Goal: Task Accomplishment & Management: Manage account settings

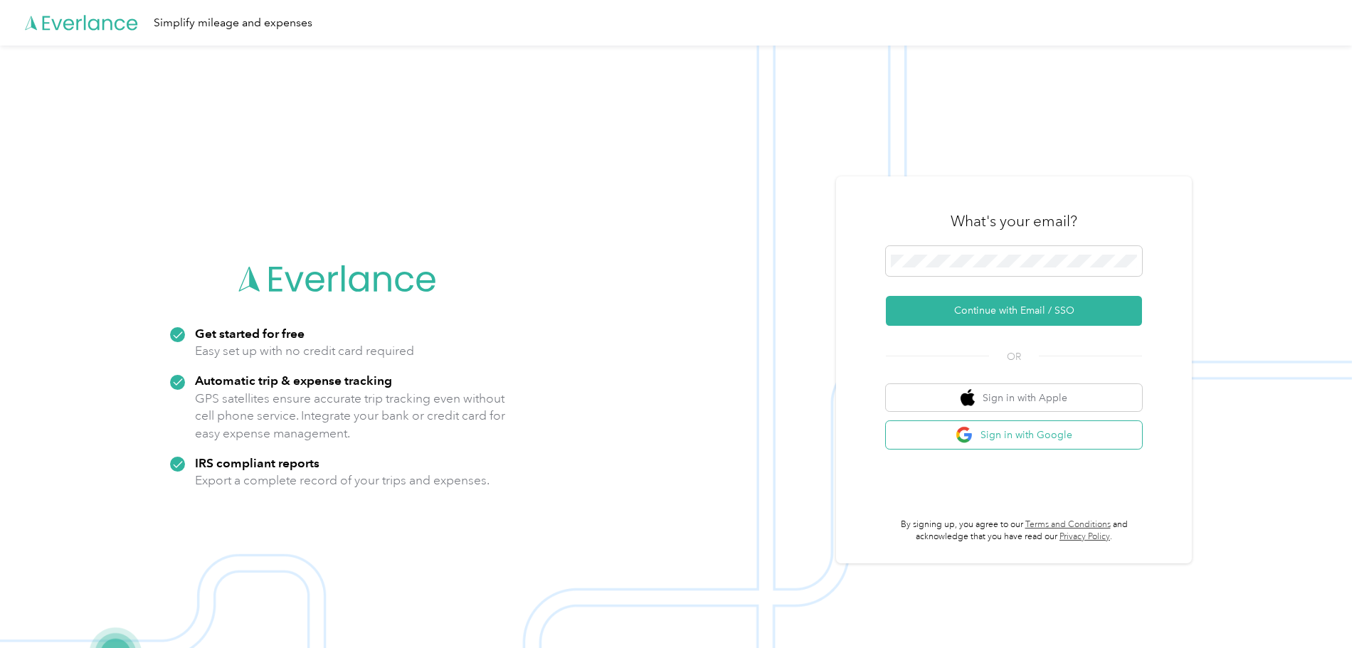
click at [1002, 438] on button "Sign in with Google" at bounding box center [1014, 435] width 256 height 28
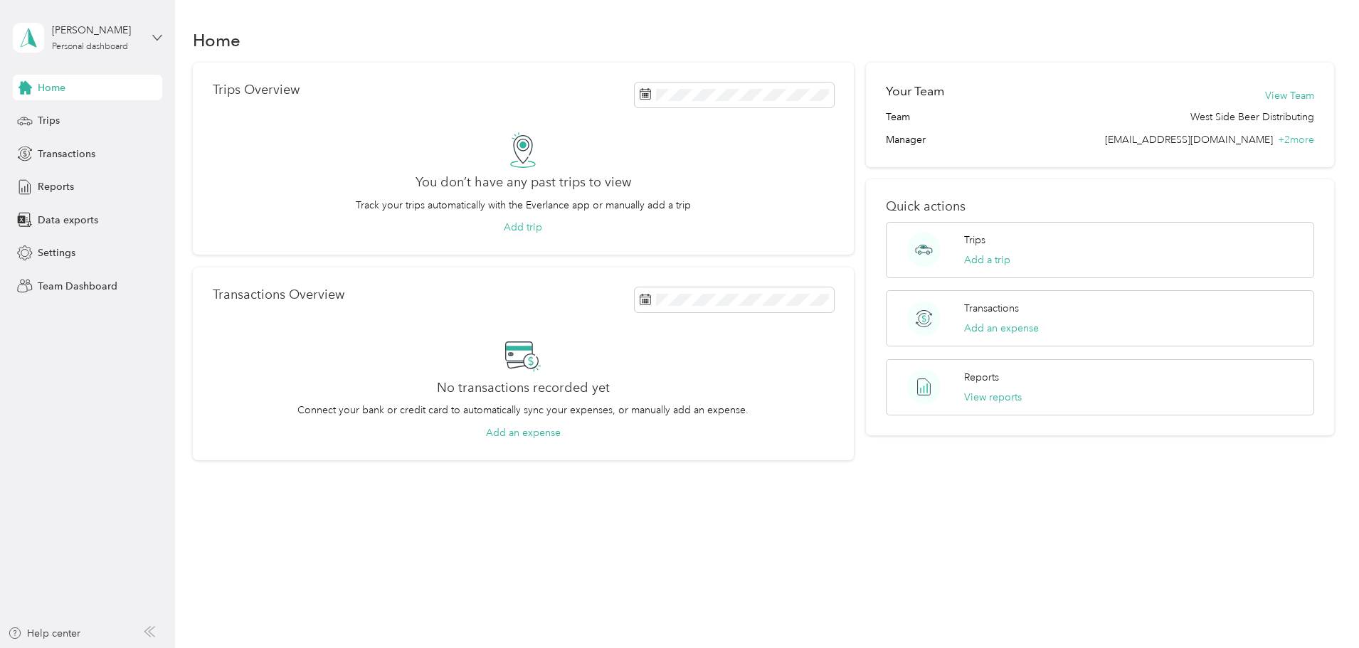
click at [158, 36] on icon at bounding box center [157, 38] width 10 height 10
click at [85, 118] on div "Team dashboard" at bounding box center [64, 117] width 76 height 15
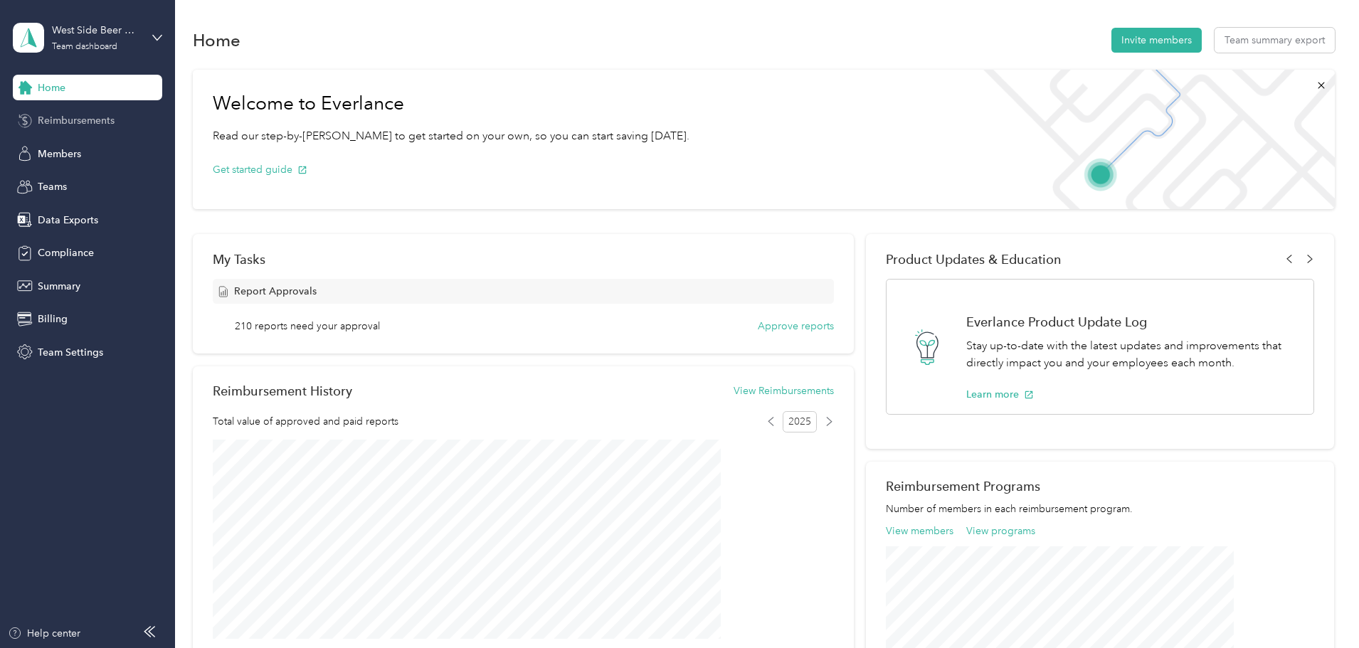
click at [73, 122] on span "Reimbursements" at bounding box center [76, 120] width 77 height 15
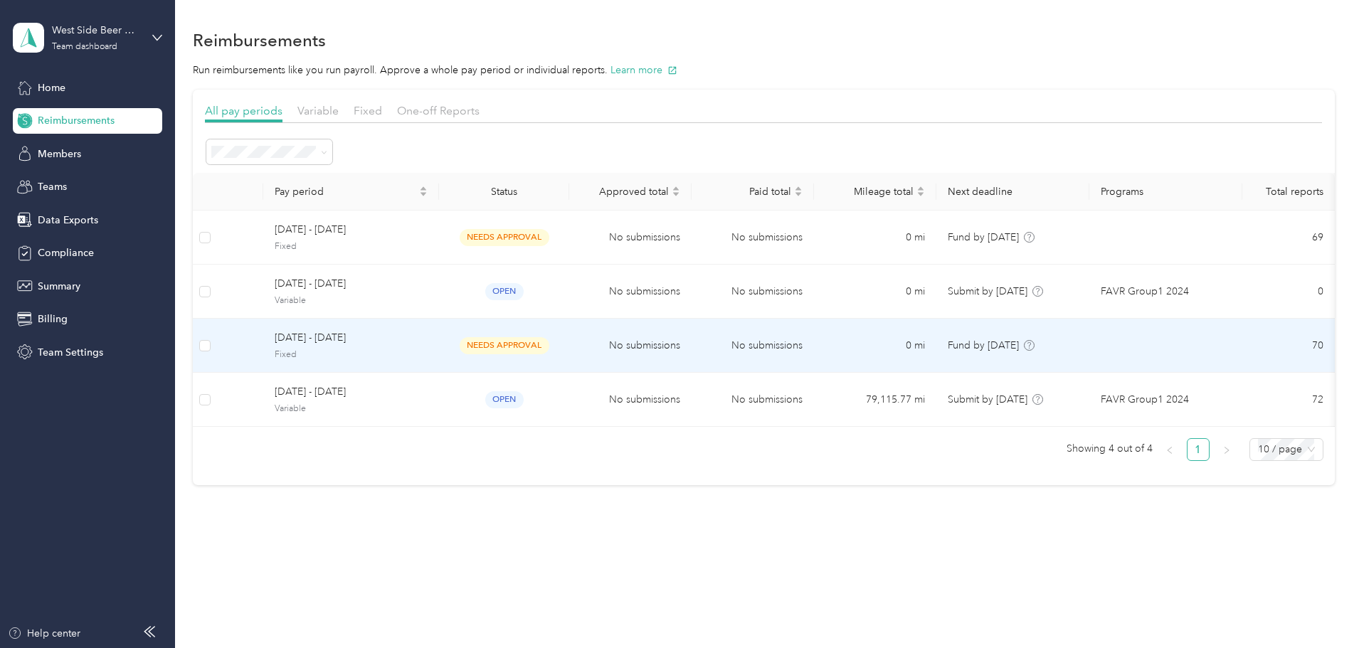
click at [419, 336] on span "[DATE] - [DATE]" at bounding box center [351, 338] width 153 height 16
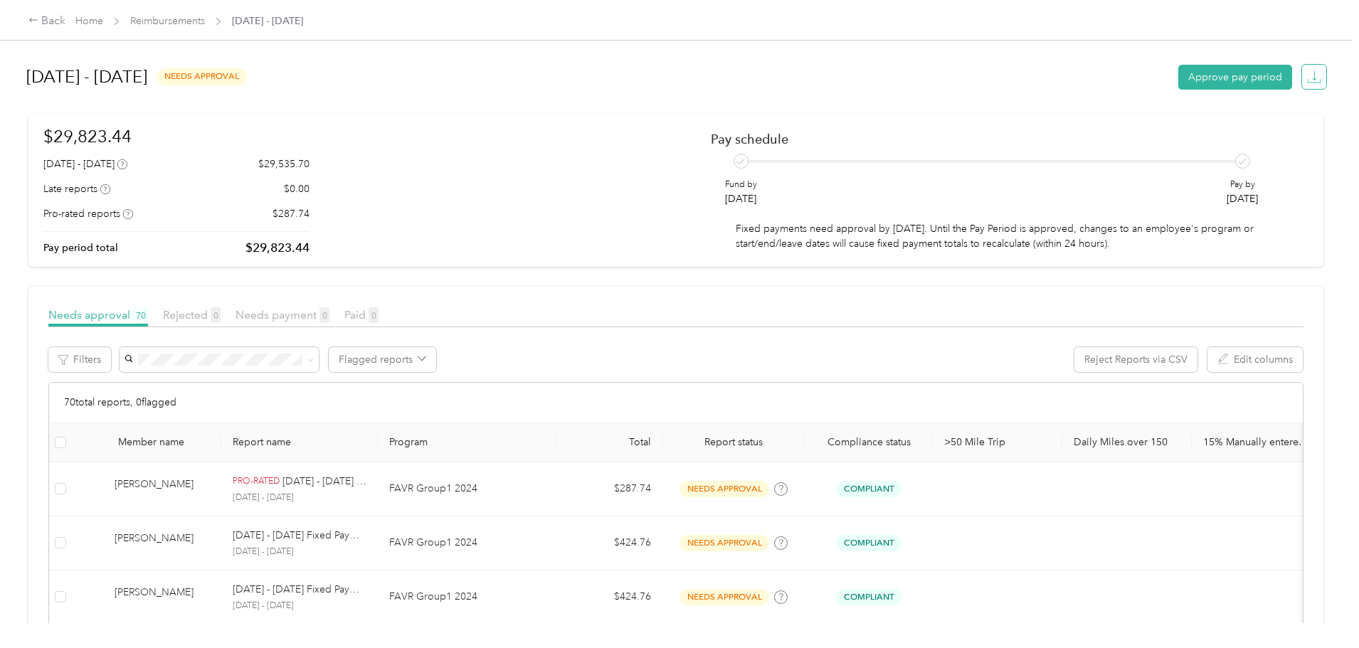
click at [1312, 74] on icon "button" at bounding box center [1314, 75] width 4 height 10
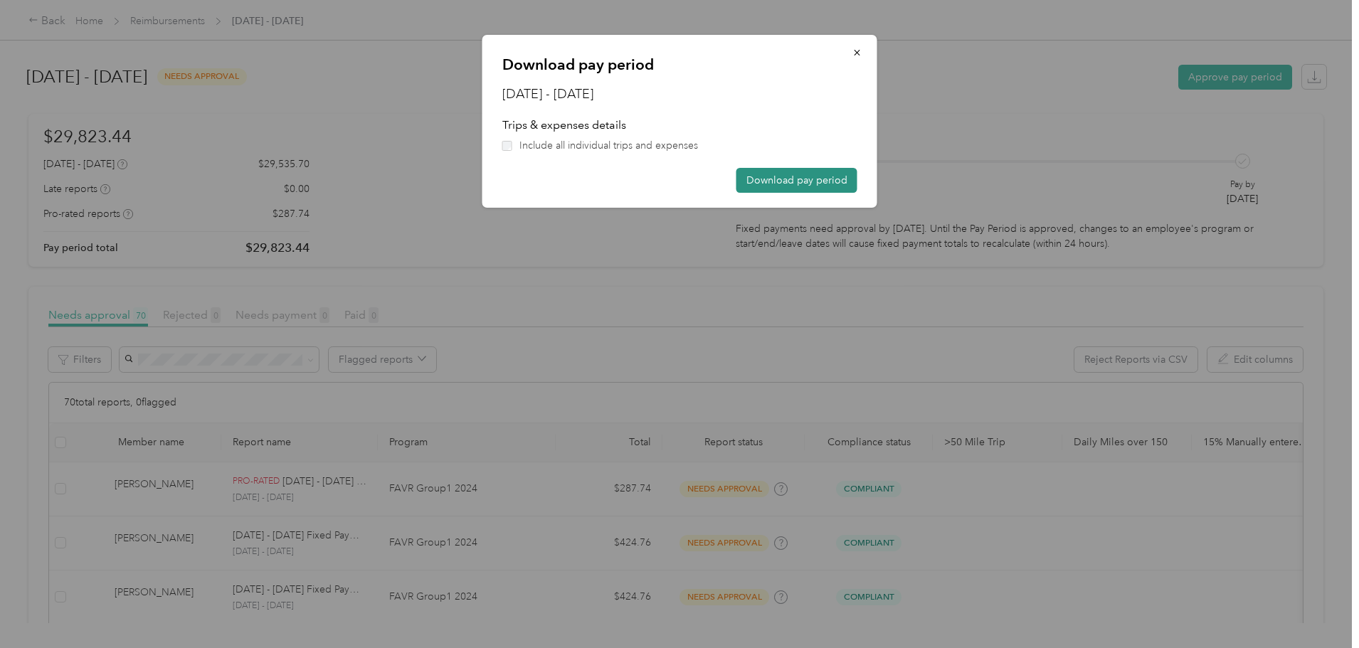
click at [796, 180] on button "Download pay period" at bounding box center [796, 180] width 121 height 25
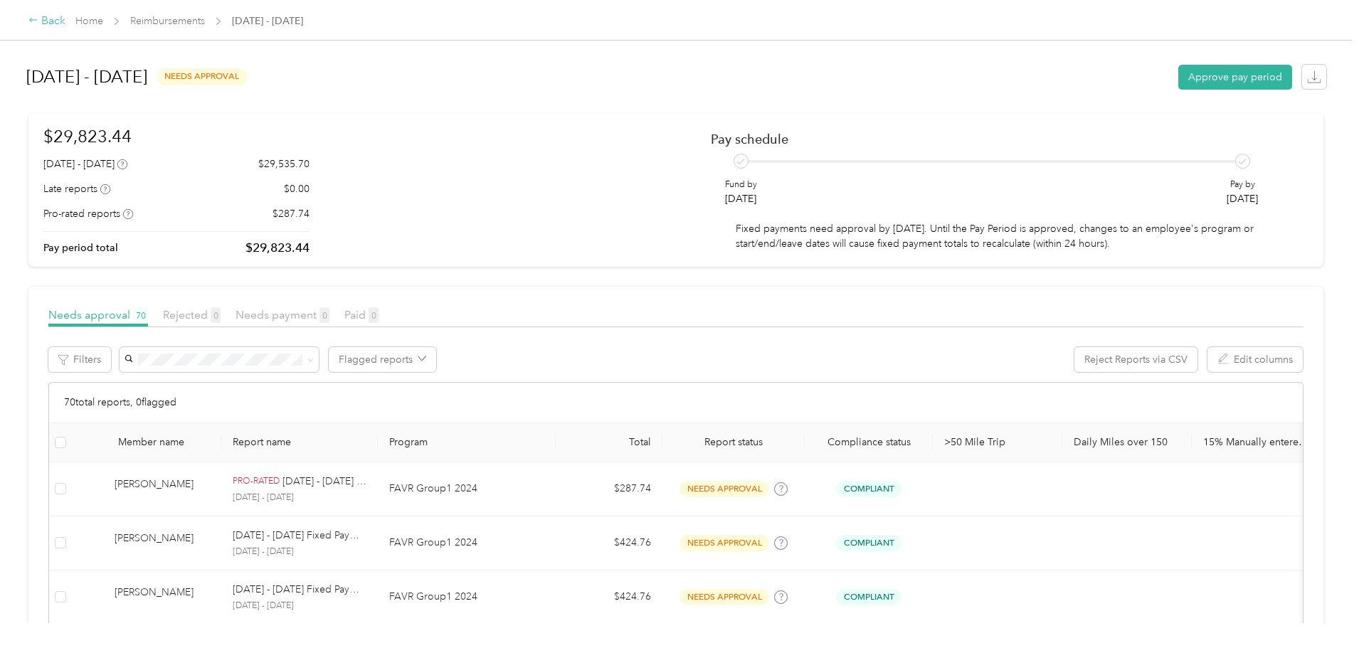
click at [65, 19] on div "Back" at bounding box center [46, 21] width 37 height 17
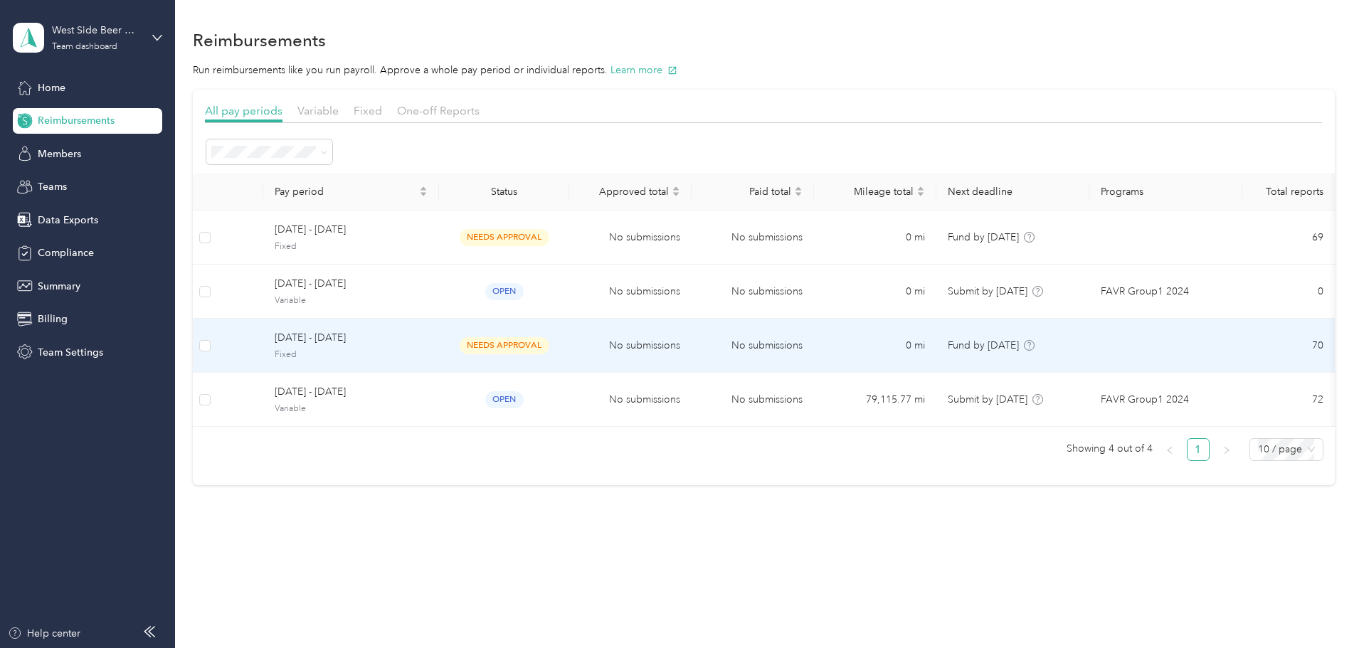
click at [428, 339] on span "[DATE] - [DATE]" at bounding box center [351, 338] width 153 height 16
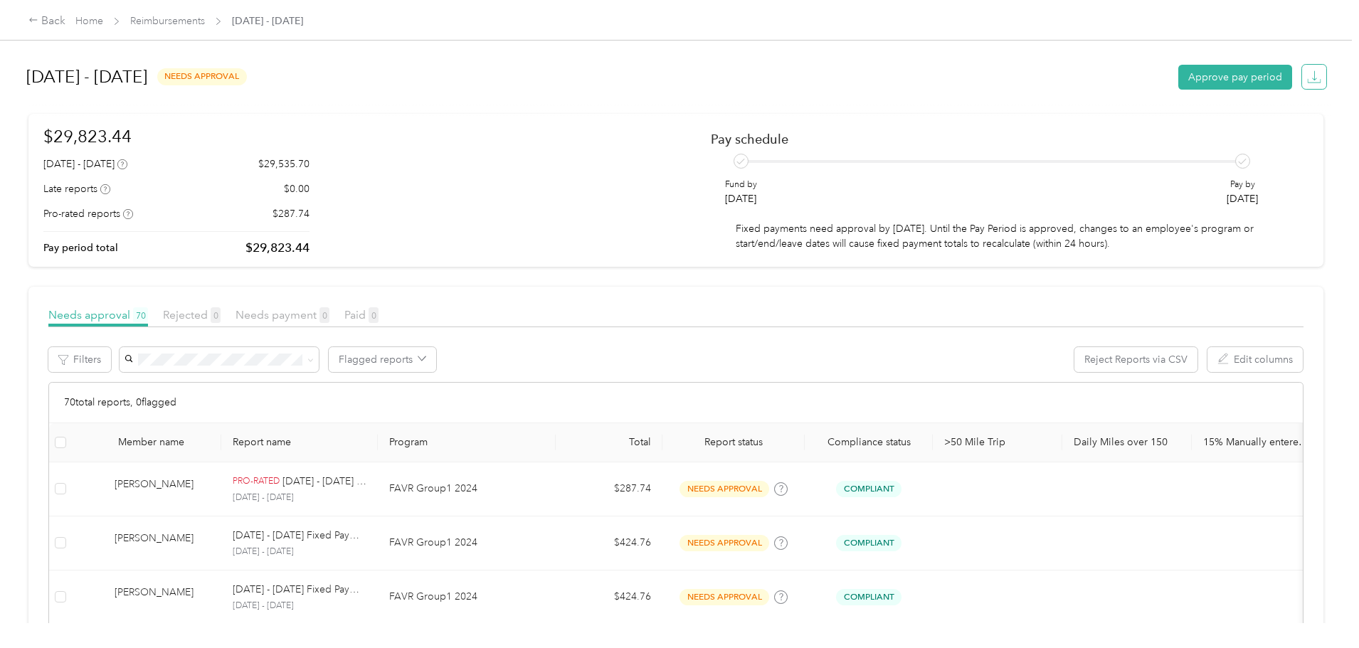
click at [1307, 77] on icon "button" at bounding box center [1314, 77] width 14 height 14
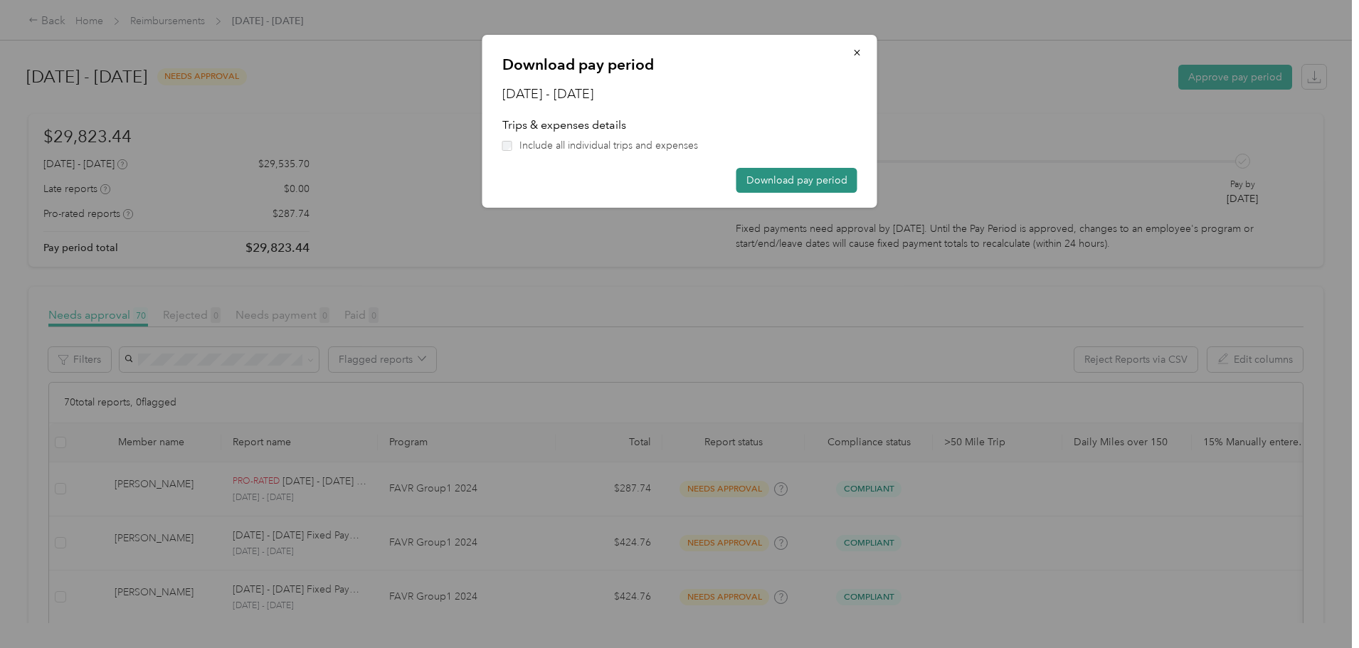
click at [818, 180] on button "Download pay period" at bounding box center [796, 180] width 121 height 25
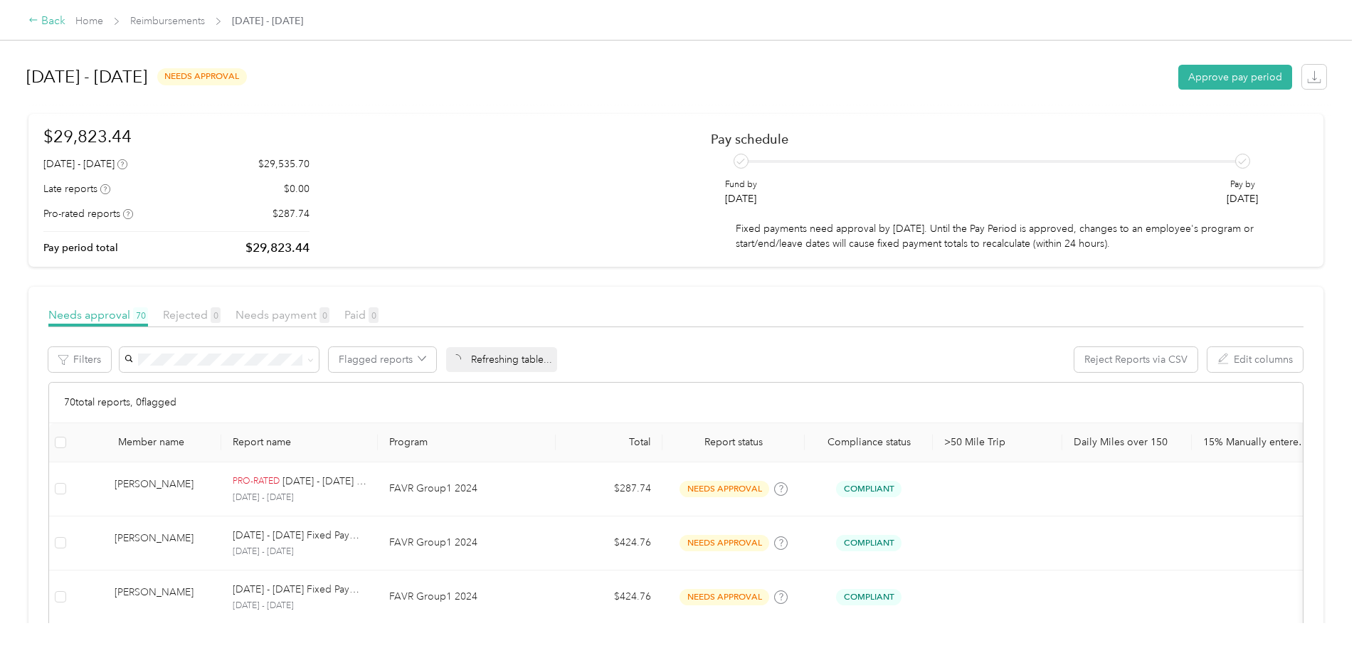
click at [65, 25] on div "Back" at bounding box center [46, 21] width 37 height 17
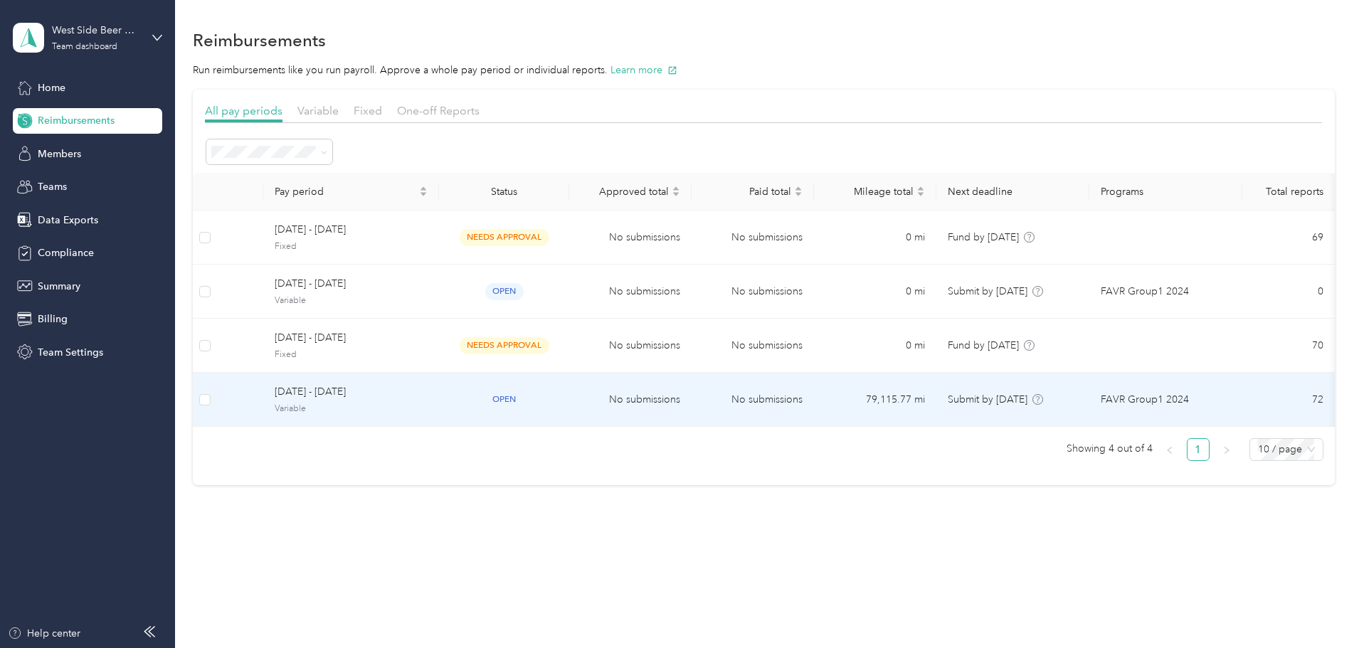
click at [426, 395] on span "[DATE] - [DATE]" at bounding box center [351, 392] width 153 height 16
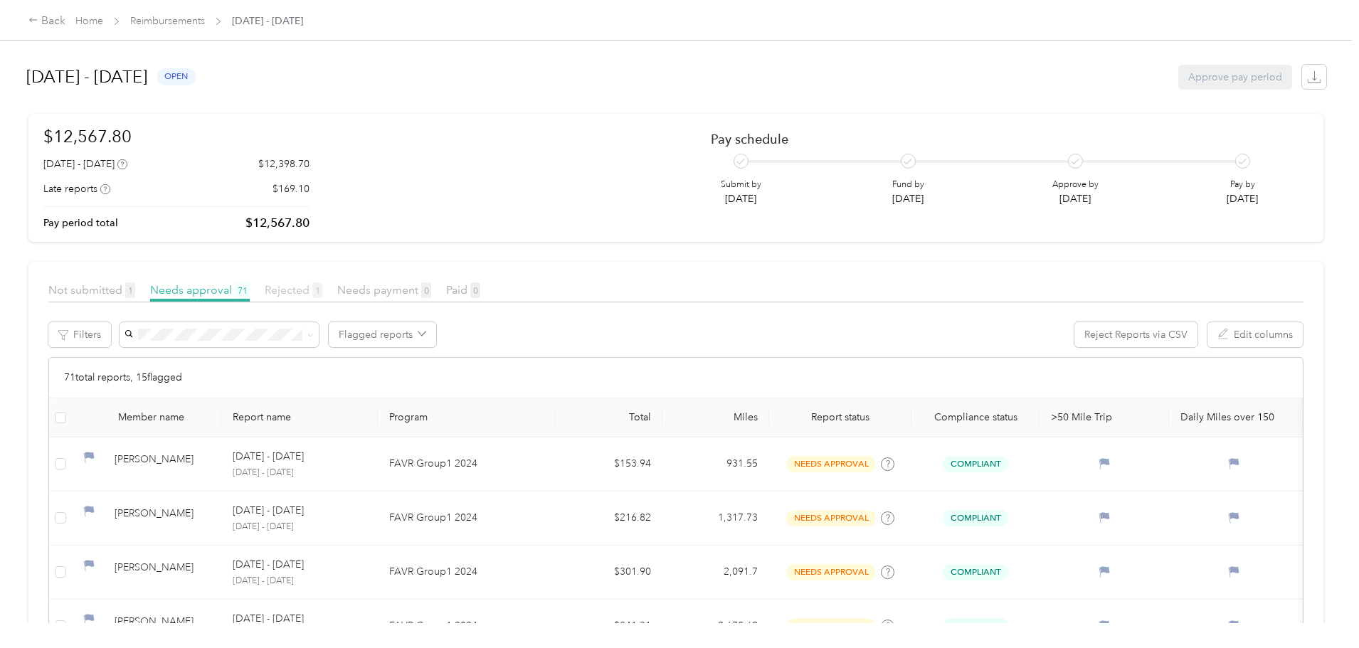
click at [322, 287] on span "Rejected 1" at bounding box center [294, 290] width 58 height 14
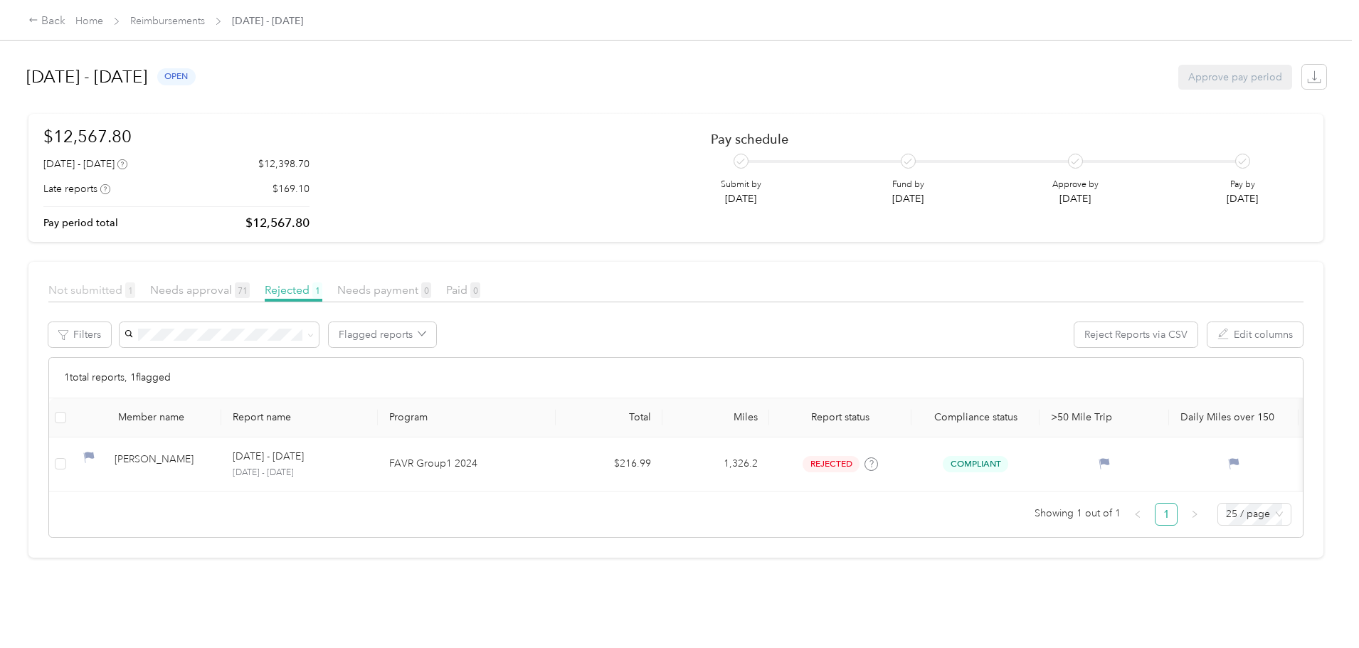
click at [135, 287] on span "Not submitted 1" at bounding box center [91, 290] width 87 height 14
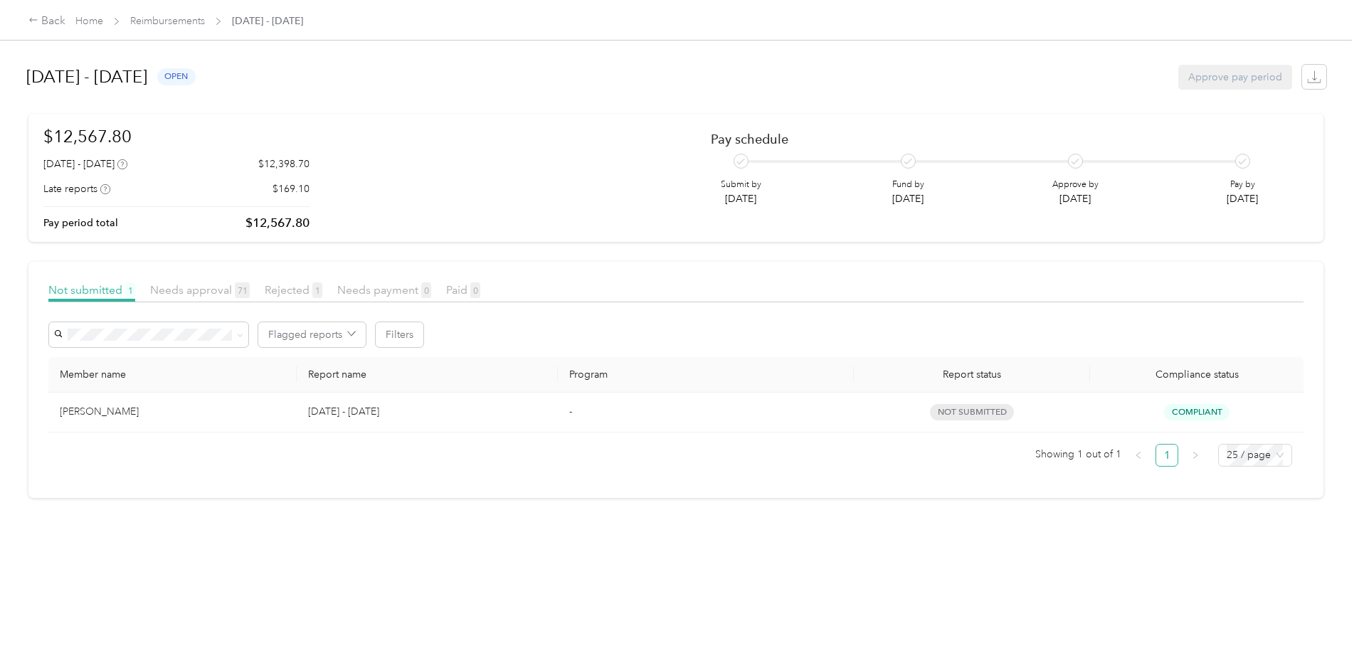
click at [205, 404] on div "[PERSON_NAME]" at bounding box center [173, 412] width 226 height 16
click at [219, 413] on div "[PERSON_NAME]" at bounding box center [173, 412] width 226 height 16
click at [250, 288] on span "Needs approval 71" at bounding box center [200, 290] width 100 height 14
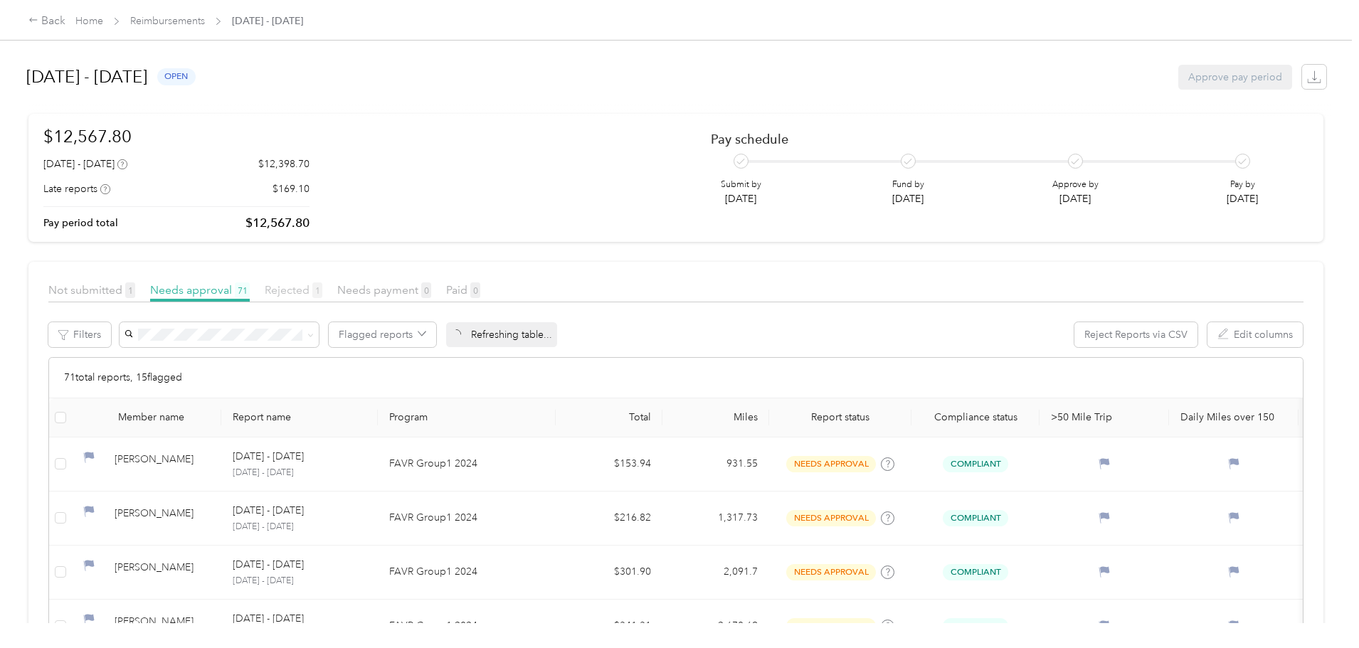
click at [322, 294] on span "Rejected 1" at bounding box center [294, 290] width 58 height 14
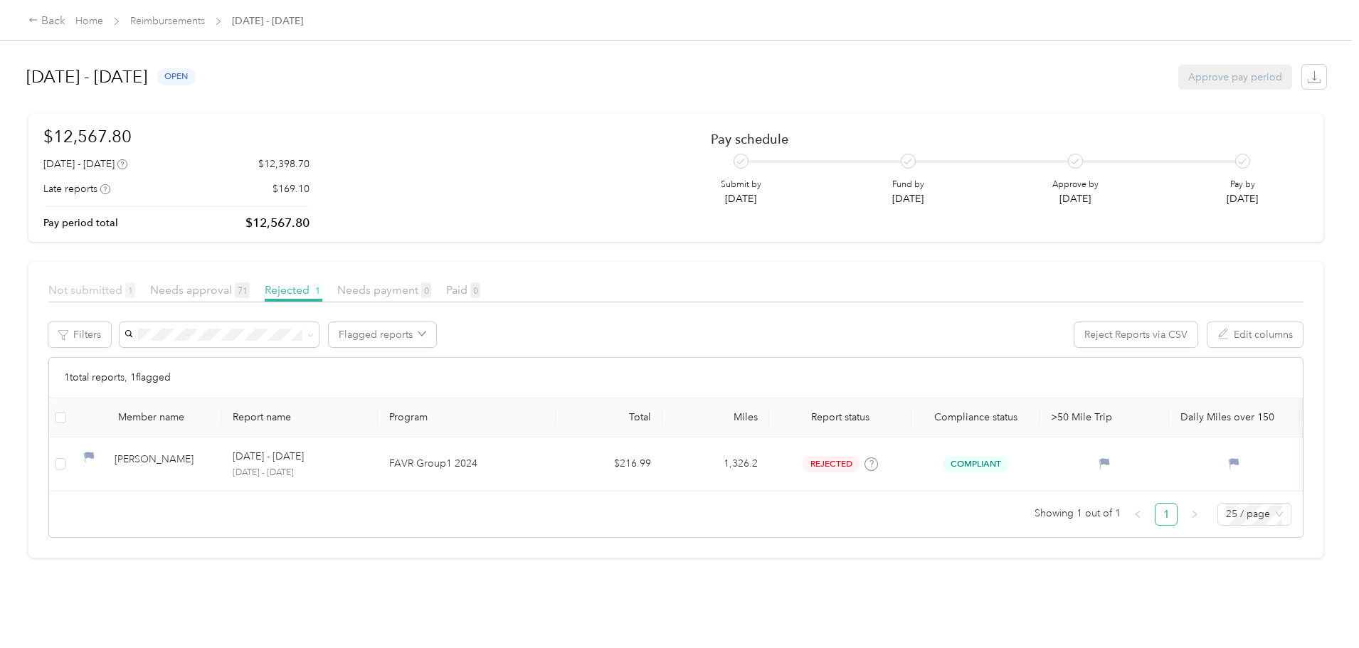
click at [135, 289] on span "Not submitted 1" at bounding box center [91, 290] width 87 height 14
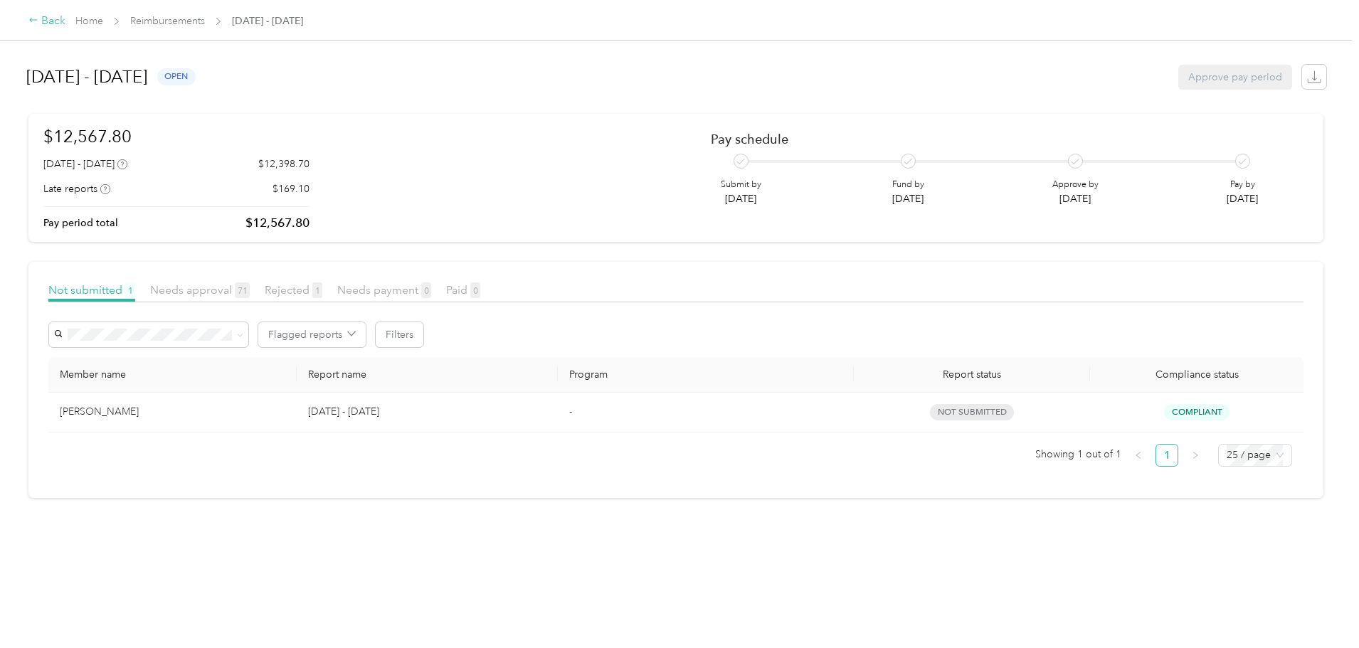
click at [65, 23] on div "Back" at bounding box center [46, 21] width 37 height 17
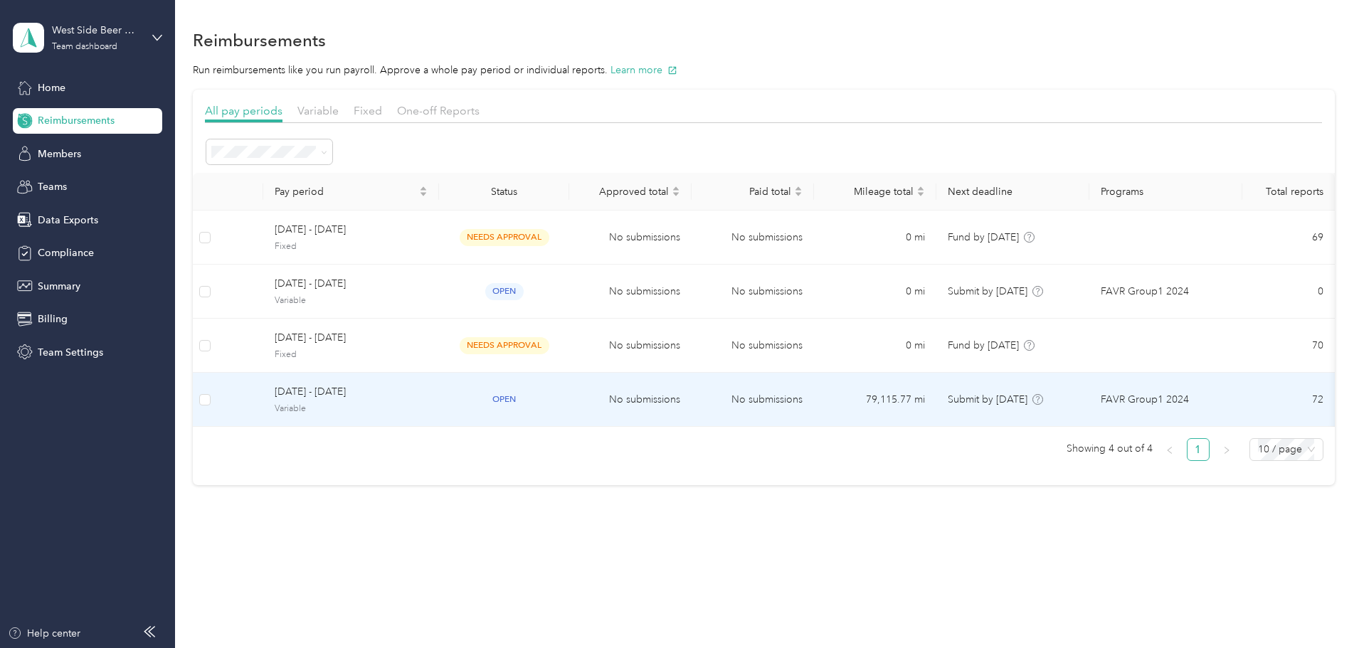
click at [428, 396] on span "[DATE] - [DATE]" at bounding box center [351, 392] width 153 height 16
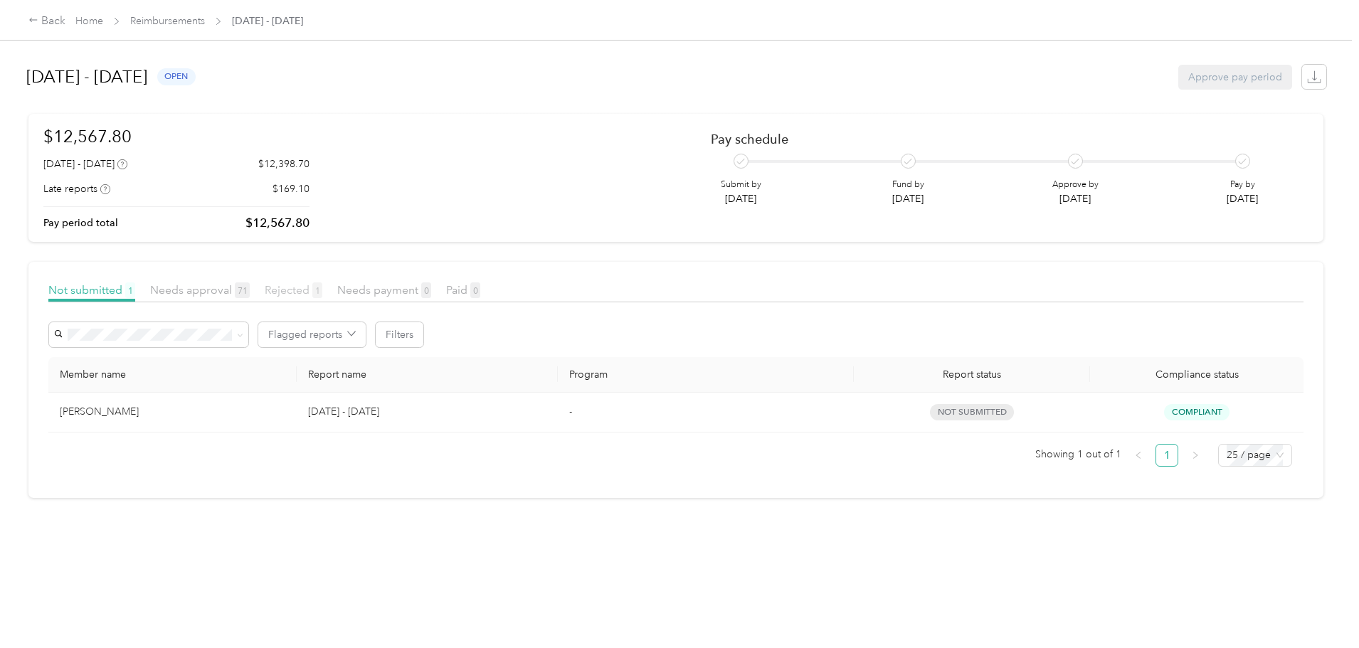
click at [322, 292] on span "Rejected 1" at bounding box center [294, 290] width 58 height 14
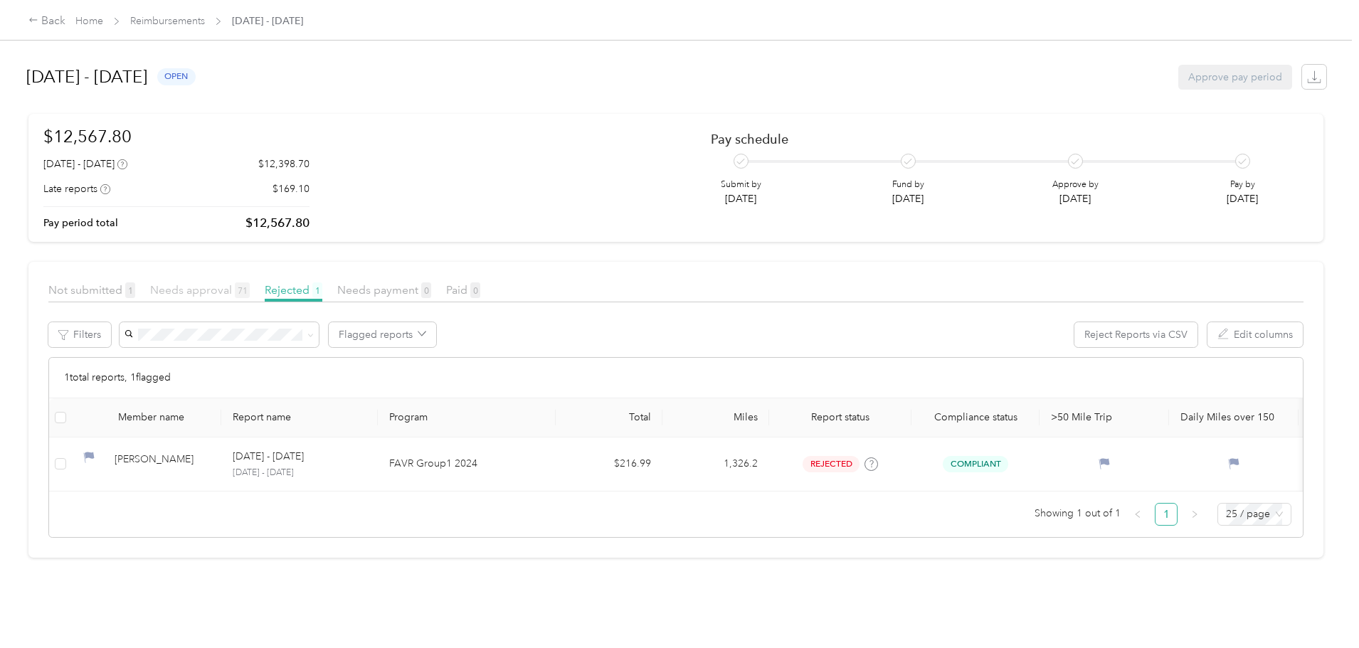
click at [250, 293] on span "Needs approval 71" at bounding box center [200, 290] width 100 height 14
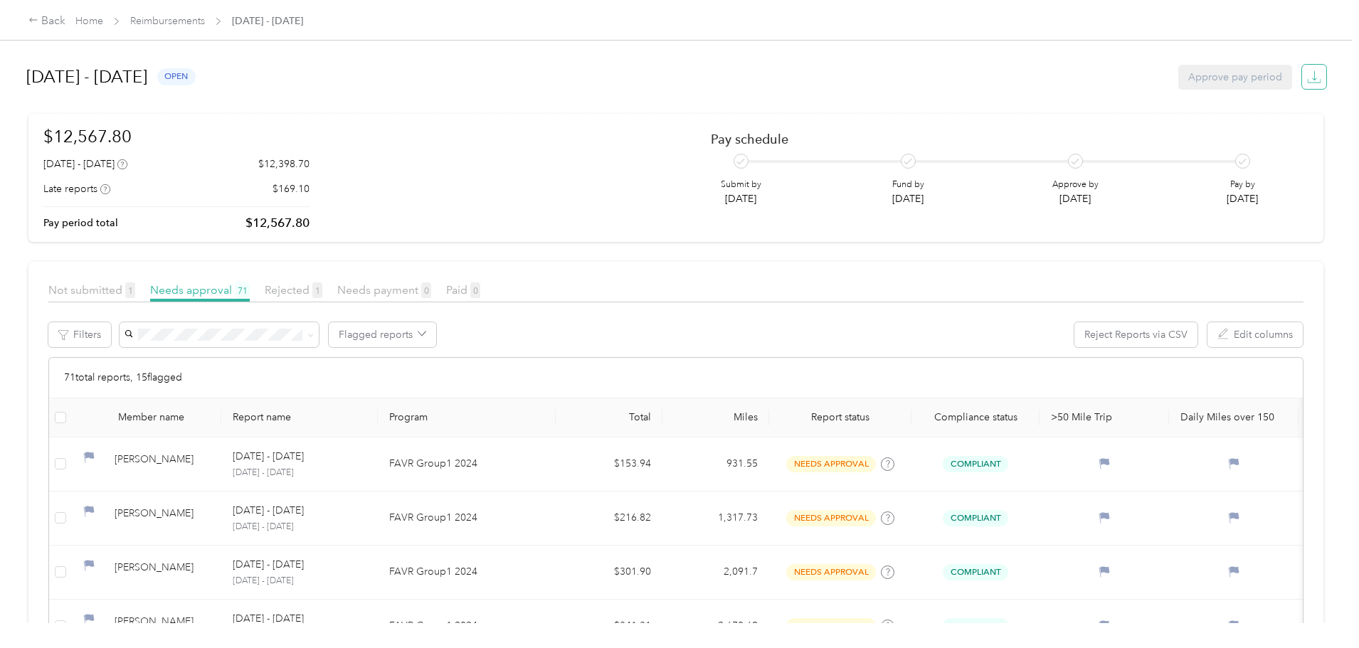
click at [1307, 78] on icon "button" at bounding box center [1314, 77] width 14 height 14
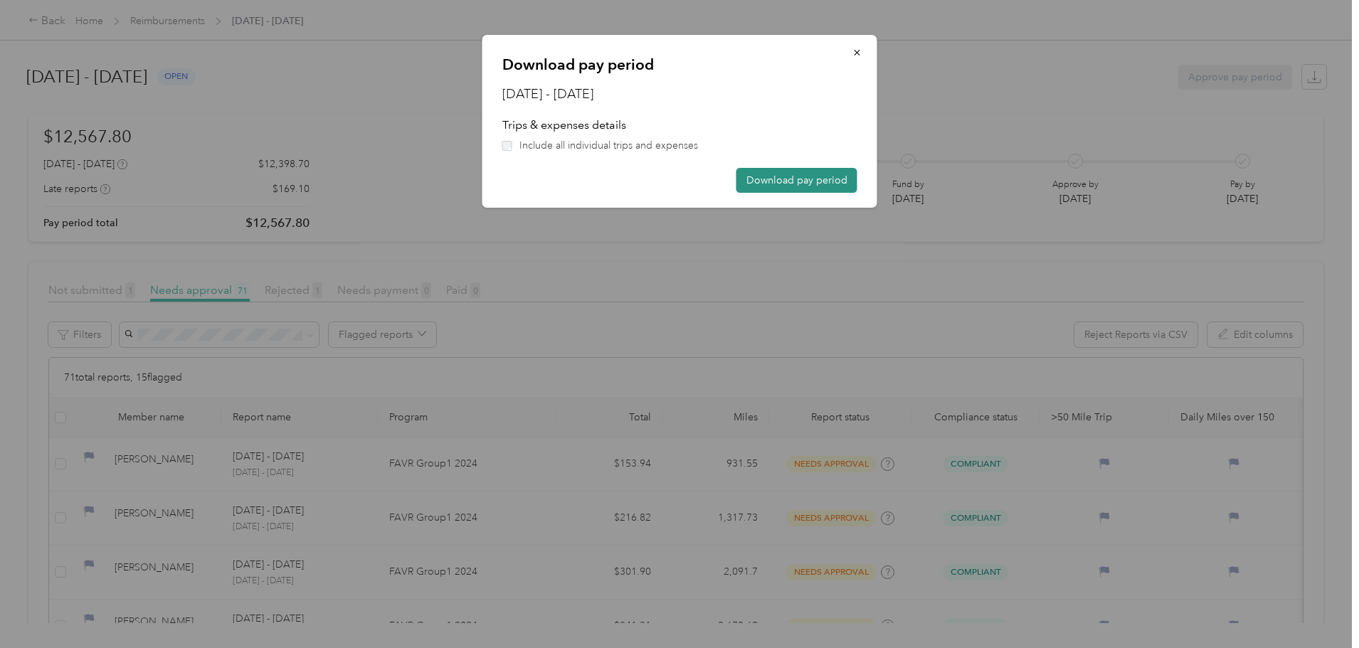
click at [812, 186] on button "Download pay period" at bounding box center [796, 180] width 121 height 25
